Goal: Information Seeking & Learning: Learn about a topic

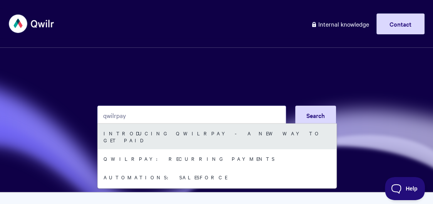
type input "qwilrpay"
click at [195, 130] on link "Introducing QwilrPay - A New Way to Get Paid" at bounding box center [217, 136] width 239 height 25
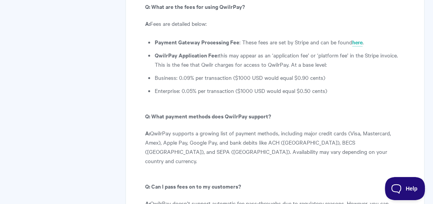
scroll to position [4258, 0]
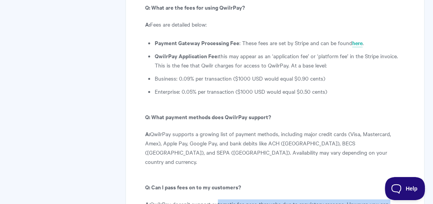
drag, startPoint x: 216, startPoint y: 98, endPoint x: 219, endPoint y: 112, distance: 14.2
click at [219, 199] on p "A: QwilrPay doesn’t support automatic fee pass-throughs due to regulatory reaso…" at bounding box center [274, 208] width 259 height 18
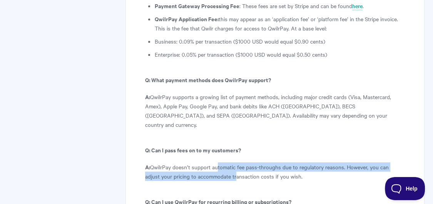
scroll to position [4532, 0]
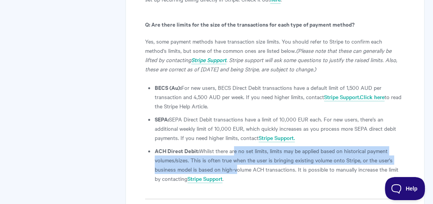
drag, startPoint x: 232, startPoint y: 47, endPoint x: 236, endPoint y: 72, distance: 25.1
click at [236, 146] on li "ACH Direct Debit: Whilst there are no set limits, limits may be applied based o…" at bounding box center [280, 164] width 250 height 37
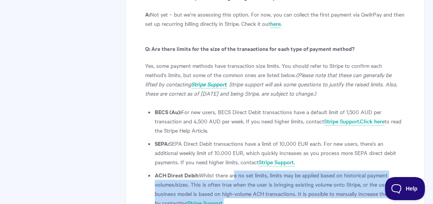
scroll to position [4491, 0]
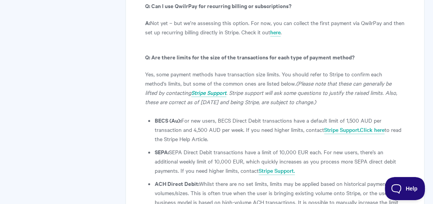
click at [227, 147] on li "SEPA: SEPA Direct Debit transactions have a limit of 10,000 EUR each. For new u…" at bounding box center [280, 161] width 250 height 28
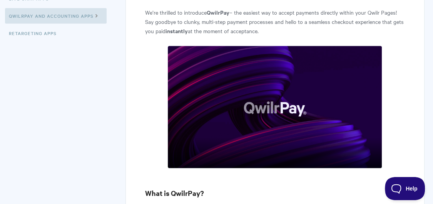
scroll to position [0, 0]
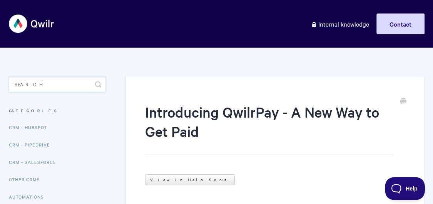
click at [42, 85] on input "Search" at bounding box center [57, 84] width 97 height 15
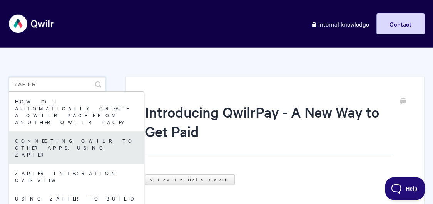
type input "zapier"
click at [64, 131] on link "Connecting Qwilr to other apps, using Zapier" at bounding box center [76, 147] width 135 height 32
